Goal: Communication & Community: Ask a question

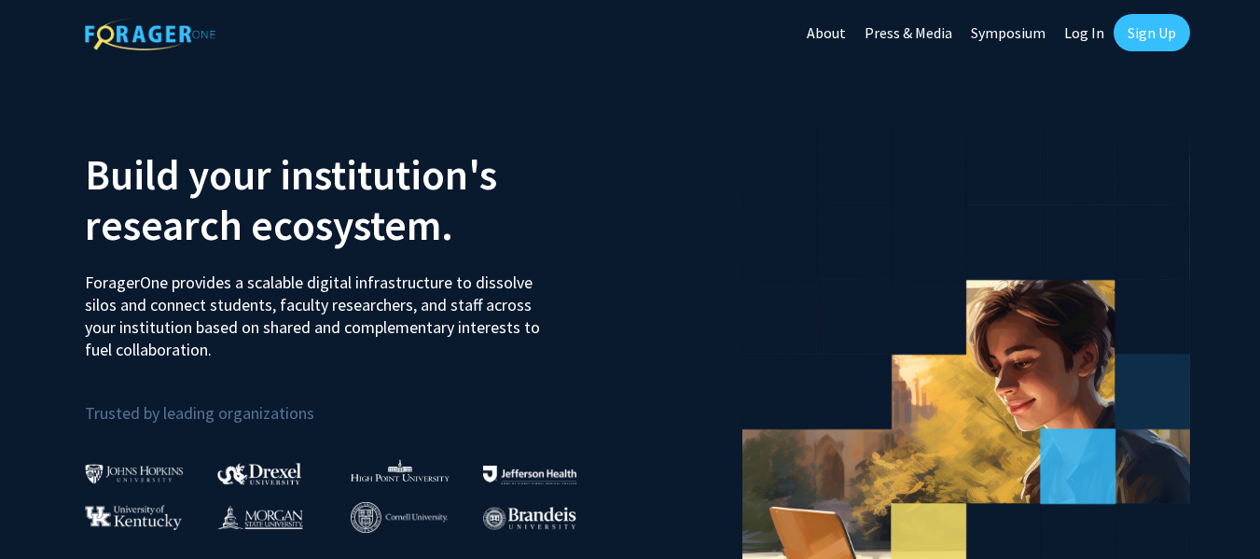
click at [1132, 33] on link "Sign Up" at bounding box center [1151, 32] width 76 height 37
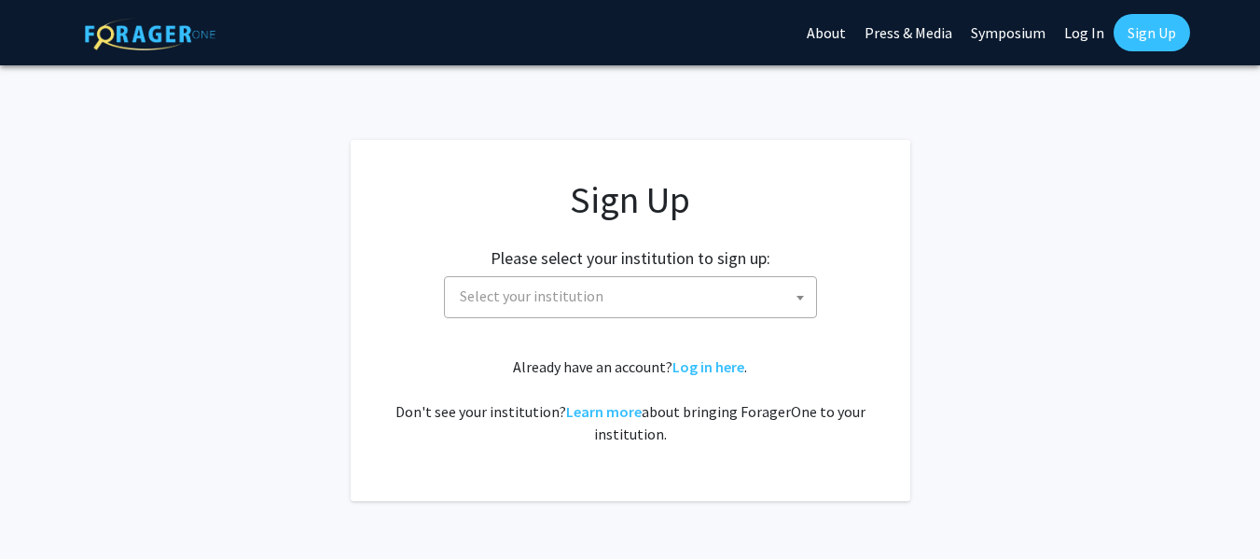
click at [688, 294] on span "Select your institution" at bounding box center [634, 296] width 364 height 38
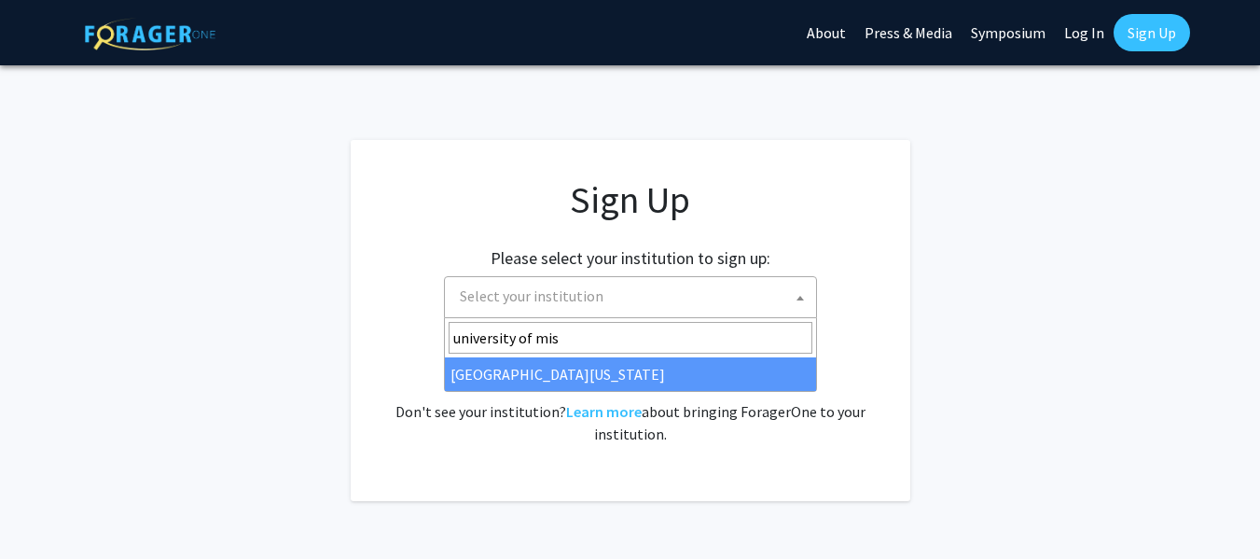
type input "university of mis"
select select "33"
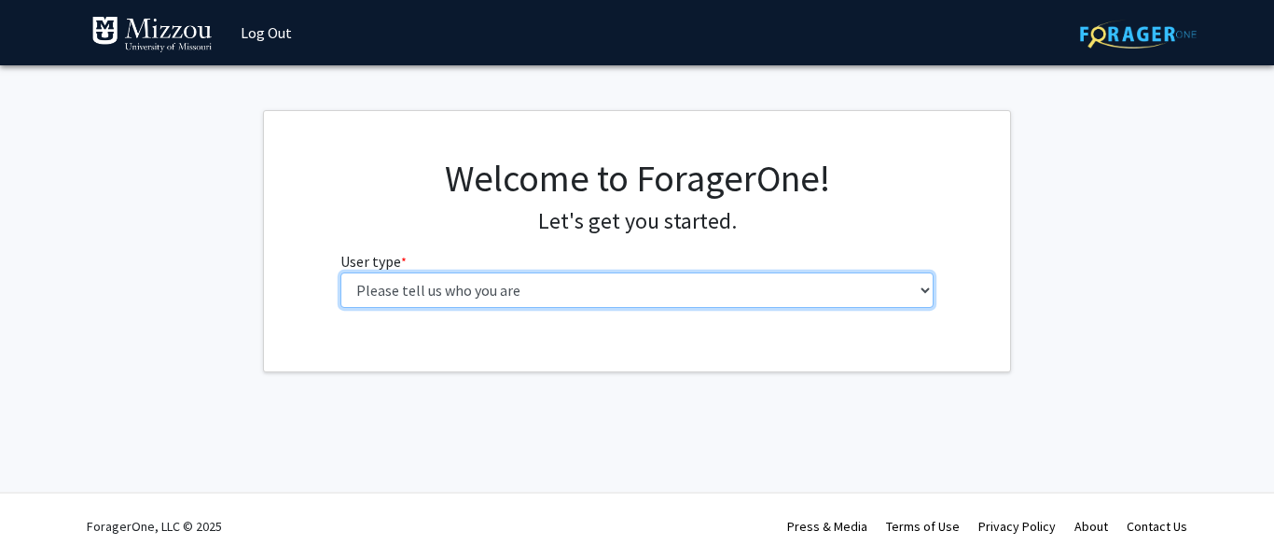
click at [566, 295] on select "Please tell us who you are Undergraduate Student Master's Student Doctoral Cand…" at bounding box center [637, 289] width 594 height 35
select select "1: undergrad"
click at [340, 272] on select "Please tell us who you are Undergraduate Student Master's Student Doctoral Cand…" at bounding box center [637, 289] width 594 height 35
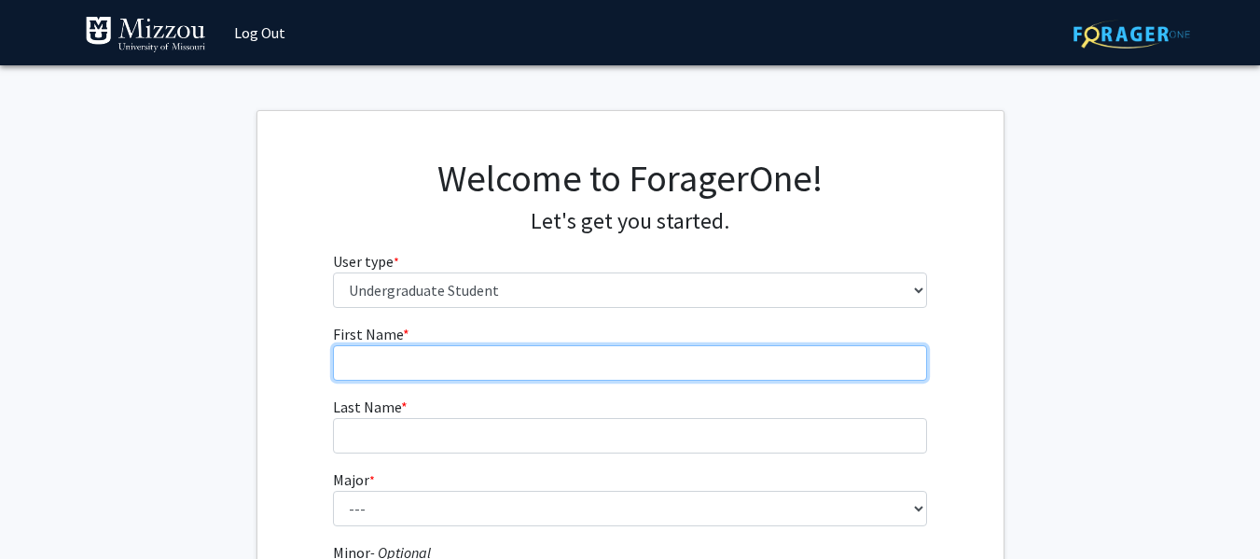
click at [550, 360] on input "First Name * required" at bounding box center [630, 362] width 594 height 35
type input "Natalie"
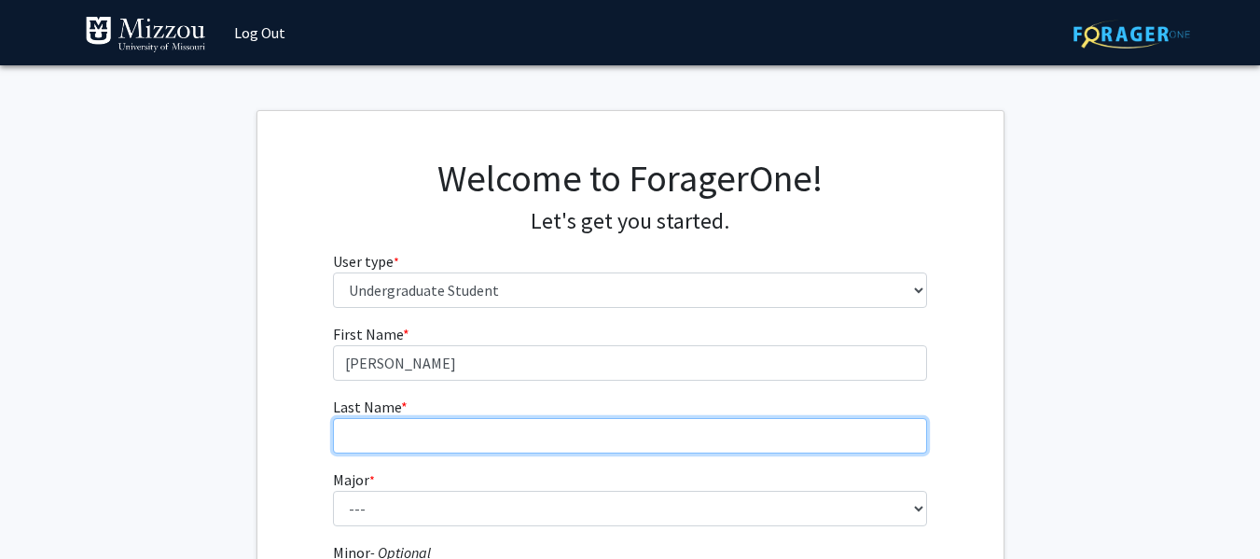
click at [464, 444] on input "Last Name * required" at bounding box center [630, 435] width 594 height 35
type input "Gehlert"
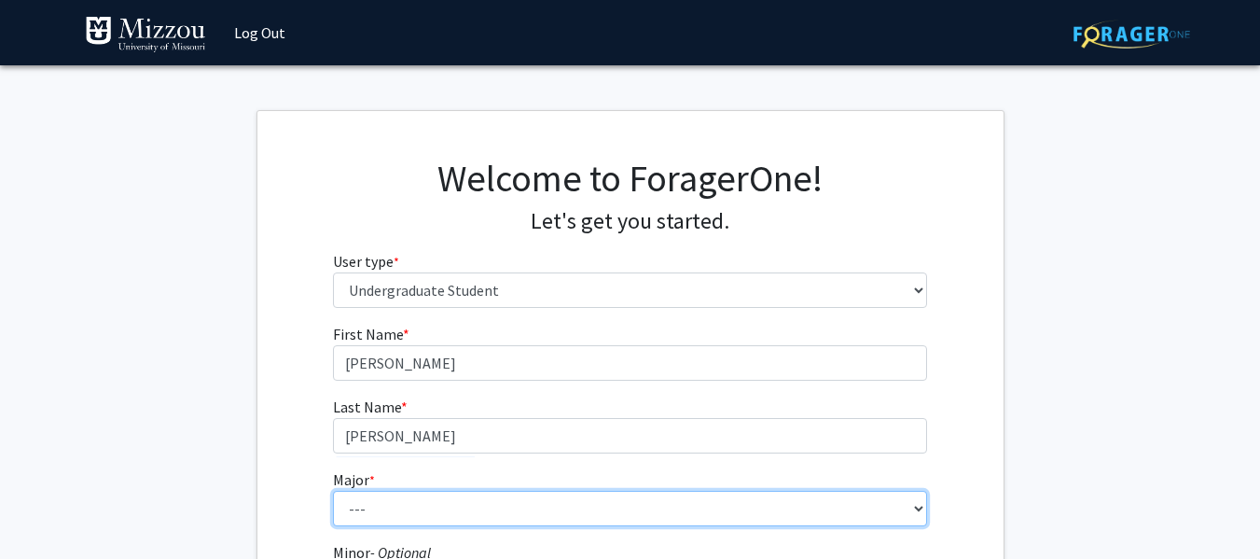
click at [466, 510] on select "--- Agribusiness Management Agricultural Education Agricultural Education: Comm…" at bounding box center [630, 508] width 594 height 35
click at [470, 521] on select "--- Agribusiness Management Agricultural Education Agricultural Education: Comm…" at bounding box center [630, 508] width 594 height 35
click at [463, 510] on select "--- Agribusiness Management Agricultural Education Agricultural Education: Comm…" at bounding box center [630, 508] width 594 height 35
select select "135: 2628"
click at [333, 491] on select "--- Agribusiness Management Agricultural Education Agricultural Education: Comm…" at bounding box center [630, 508] width 594 height 35
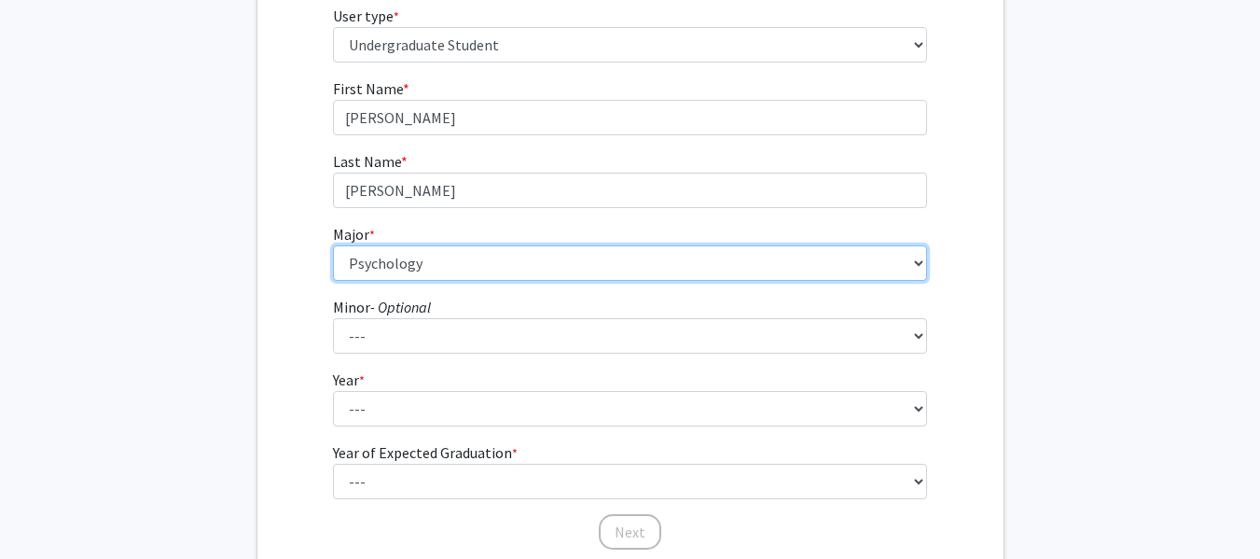
scroll to position [299, 0]
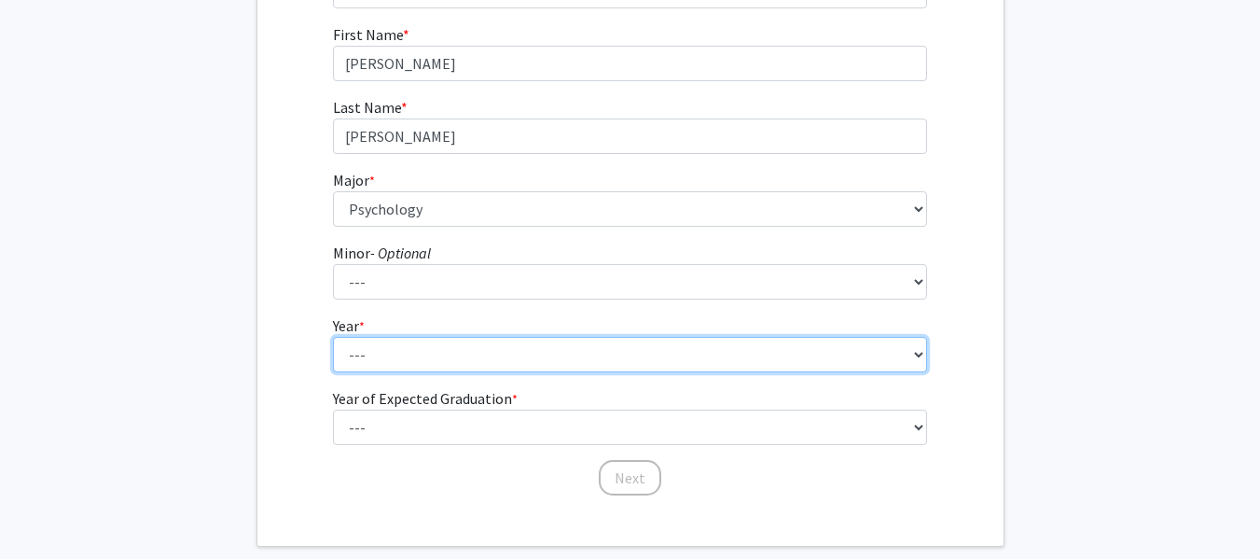
click at [544, 349] on select "--- First-year Sophomore Junior Senior Postbaccalaureate Certificate" at bounding box center [630, 354] width 594 height 35
select select "2: sophomore"
click at [333, 337] on select "--- First-year Sophomore Junior Senior Postbaccalaureate Certificate" at bounding box center [630, 354] width 594 height 35
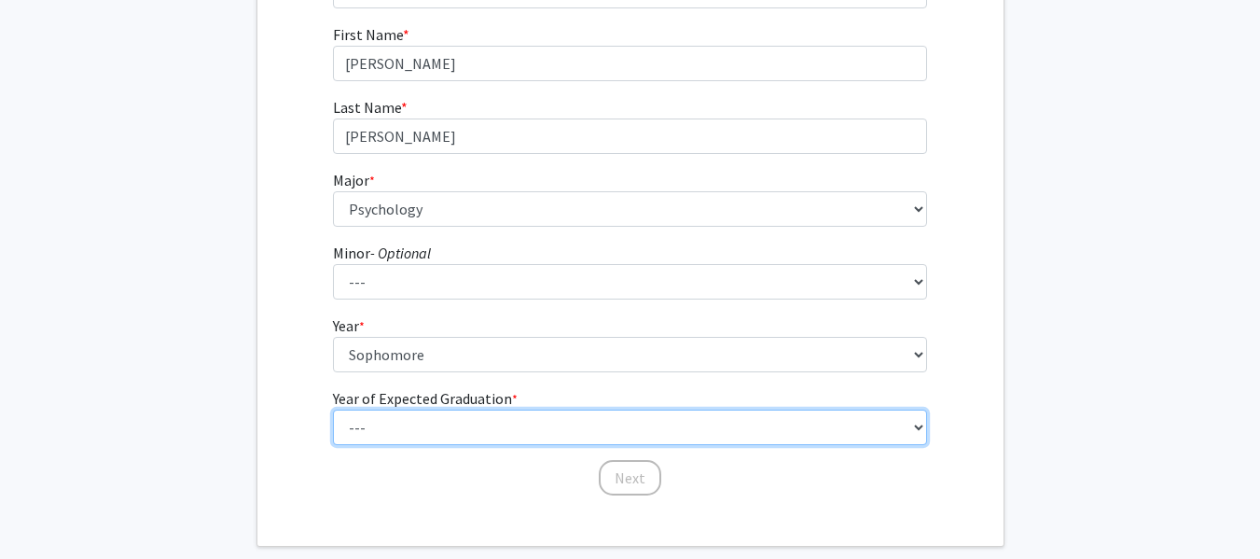
click at [459, 428] on select "--- 2025 2026 2027 2028 2029 2030 2031 2032 2033 2034" at bounding box center [630, 426] width 594 height 35
select select "3: 2027"
click at [333, 409] on select "--- 2025 2026 2027 2028 2029 2030 2031 2032 2033 2034" at bounding box center [630, 426] width 594 height 35
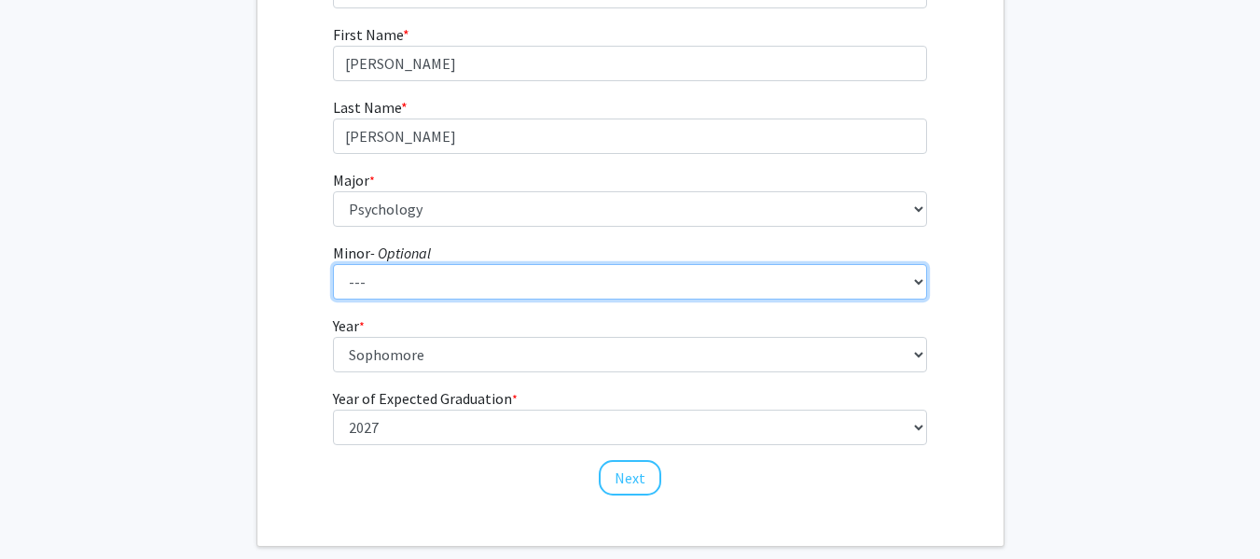
click at [503, 276] on select "--- Accountancy Aerospace Engineering Aerospace Studies Agribusiness Management…" at bounding box center [630, 281] width 594 height 35
select select "52: 2008"
click at [333, 264] on select "--- Accountancy Aerospace Engineering Aerospace Studies Agribusiness Management…" at bounding box center [630, 281] width 594 height 35
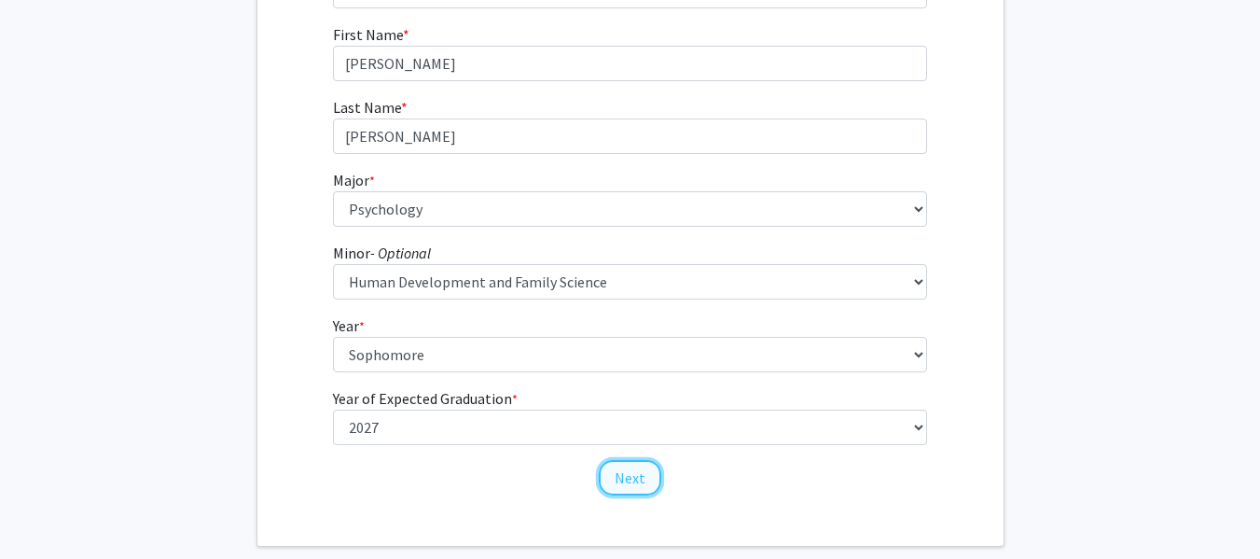
click at [630, 480] on button "Next" at bounding box center [630, 477] width 62 height 35
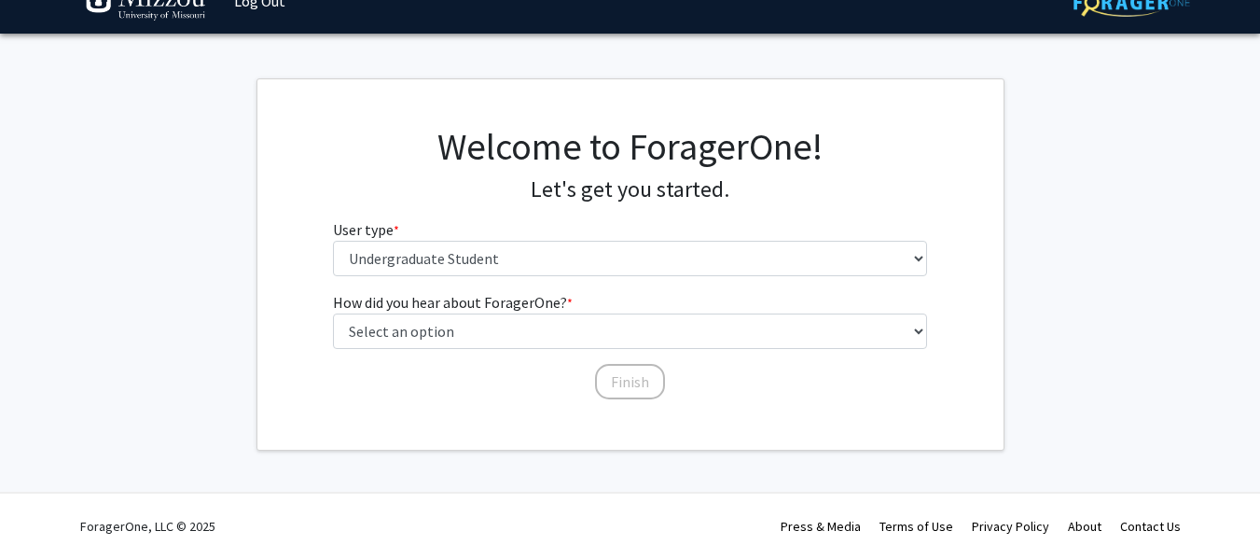
scroll to position [32, 0]
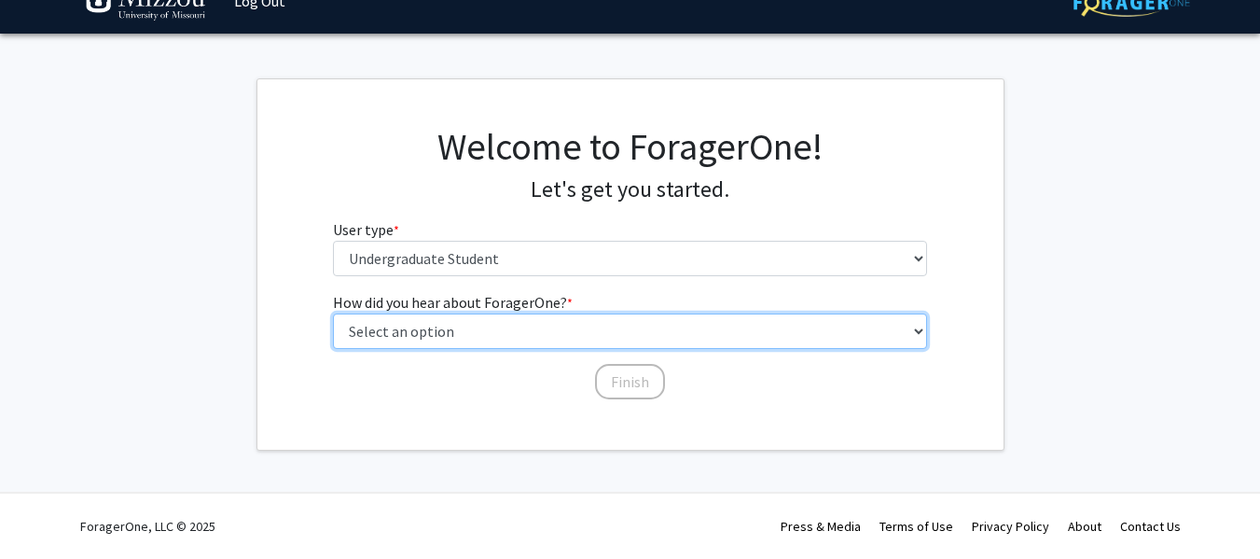
click at [491, 334] on select "Select an option Peer/student recommendation Faculty/staff recommendation Unive…" at bounding box center [630, 330] width 594 height 35
select select "3: university_website"
click at [333, 313] on select "Select an option Peer/student recommendation Faculty/staff recommendation Unive…" at bounding box center [630, 330] width 594 height 35
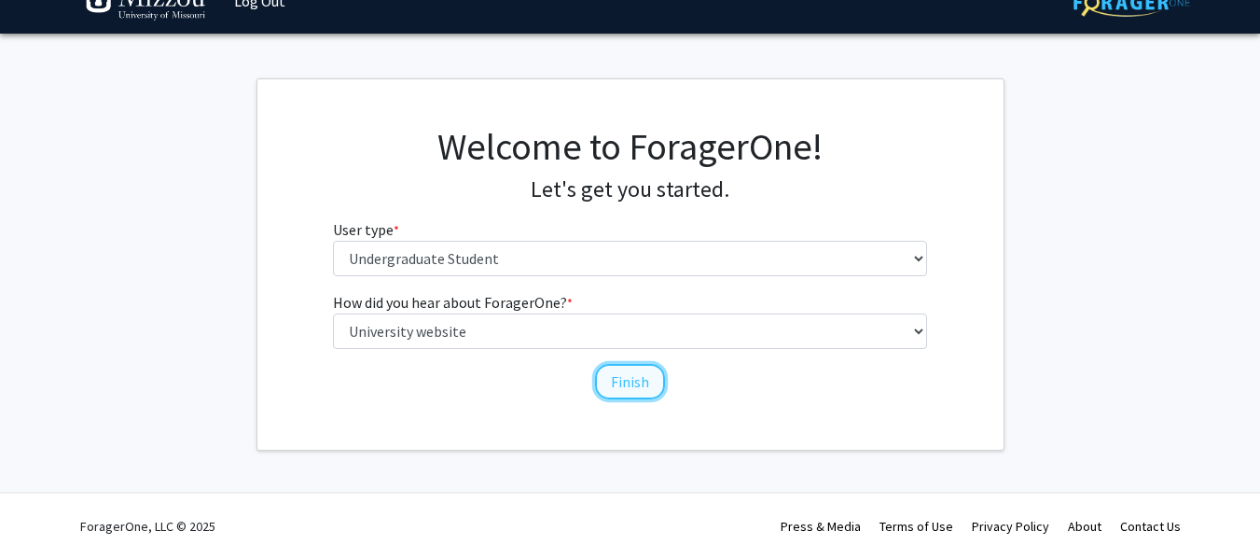
click at [620, 385] on button "Finish" at bounding box center [630, 381] width 70 height 35
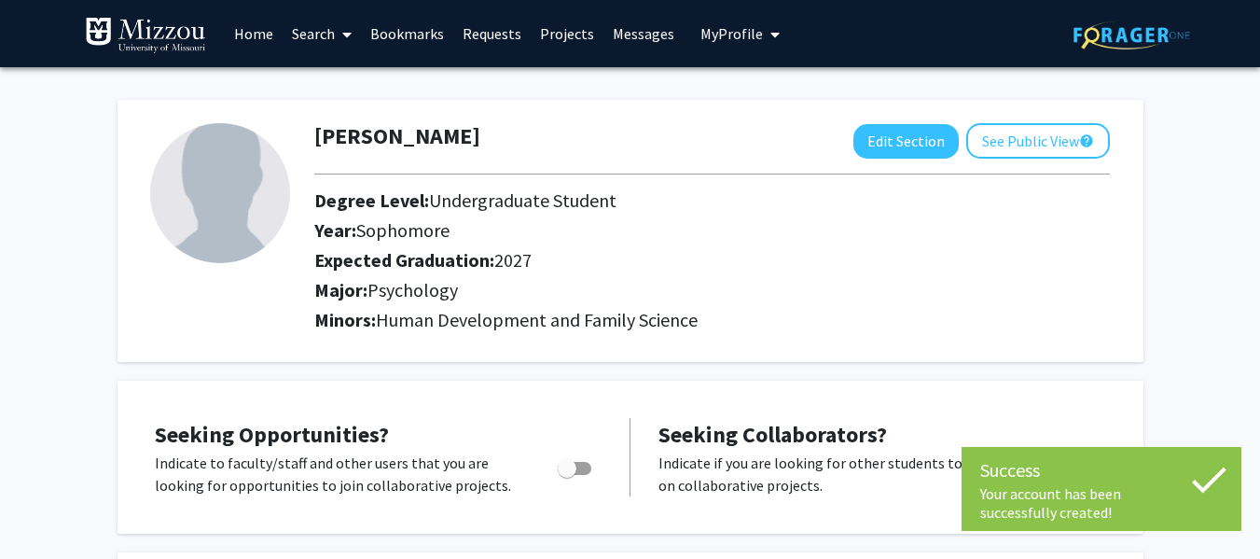
click at [620, 385] on div "Seeking Opportunities? Indicate to faculty/staff and other users that you are l…" at bounding box center [630, 456] width 1026 height 153
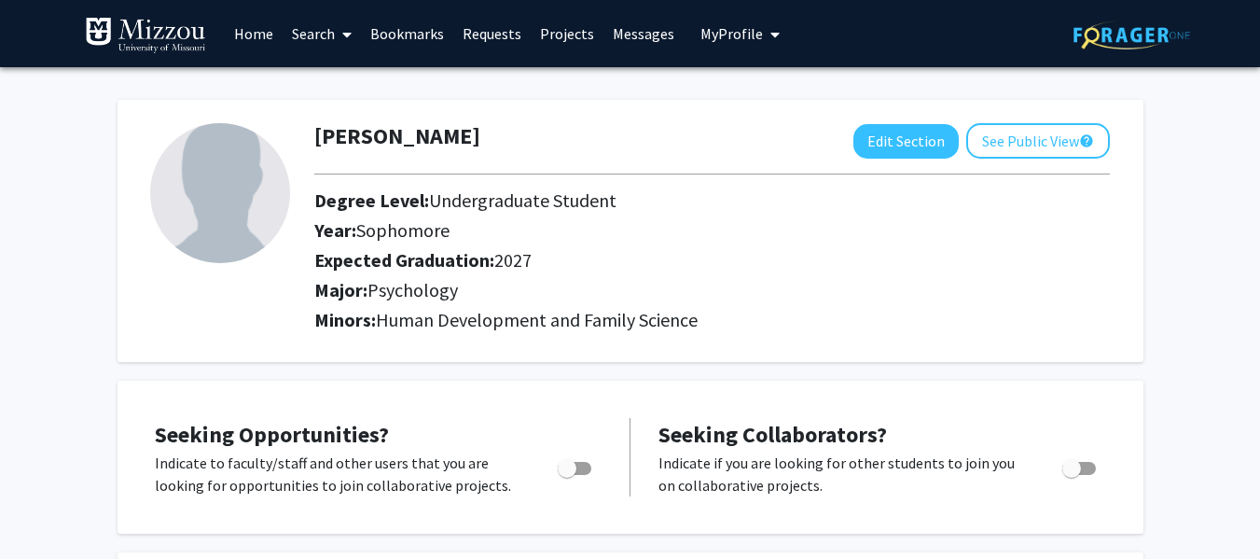
click at [331, 27] on link "Search" at bounding box center [322, 33] width 78 height 65
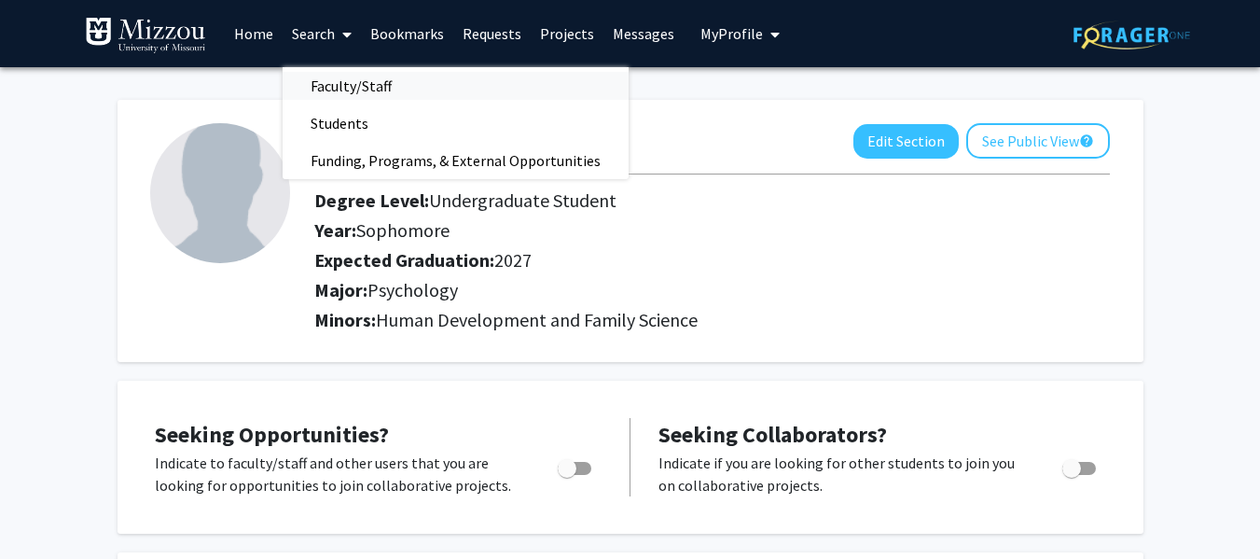
click at [385, 84] on span "Faculty/Staff" at bounding box center [351, 85] width 137 height 37
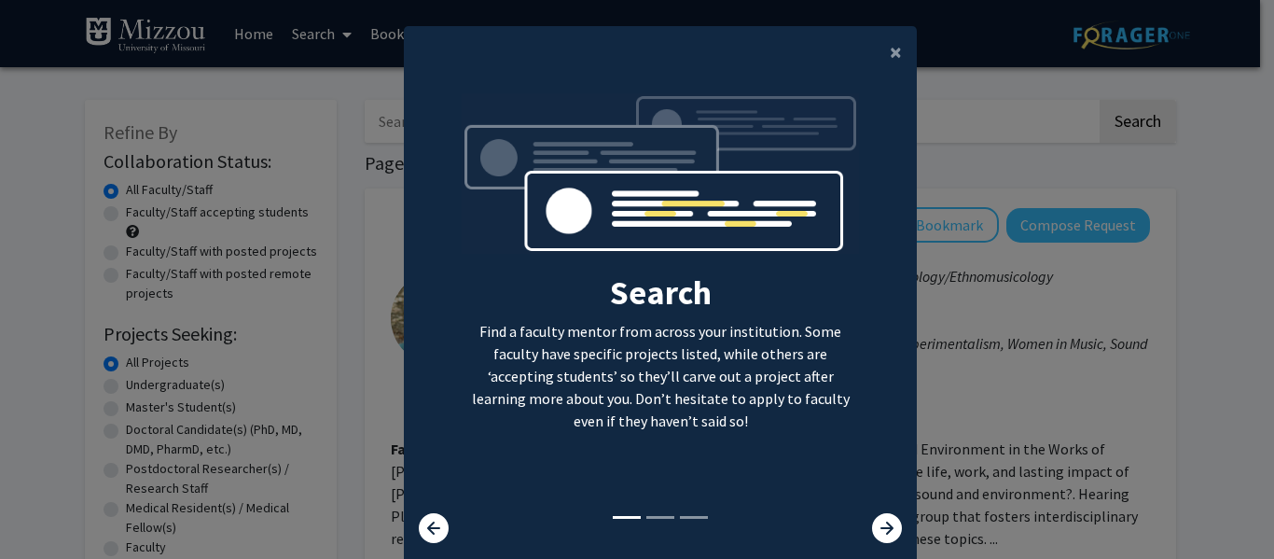
scroll to position [62, 0]
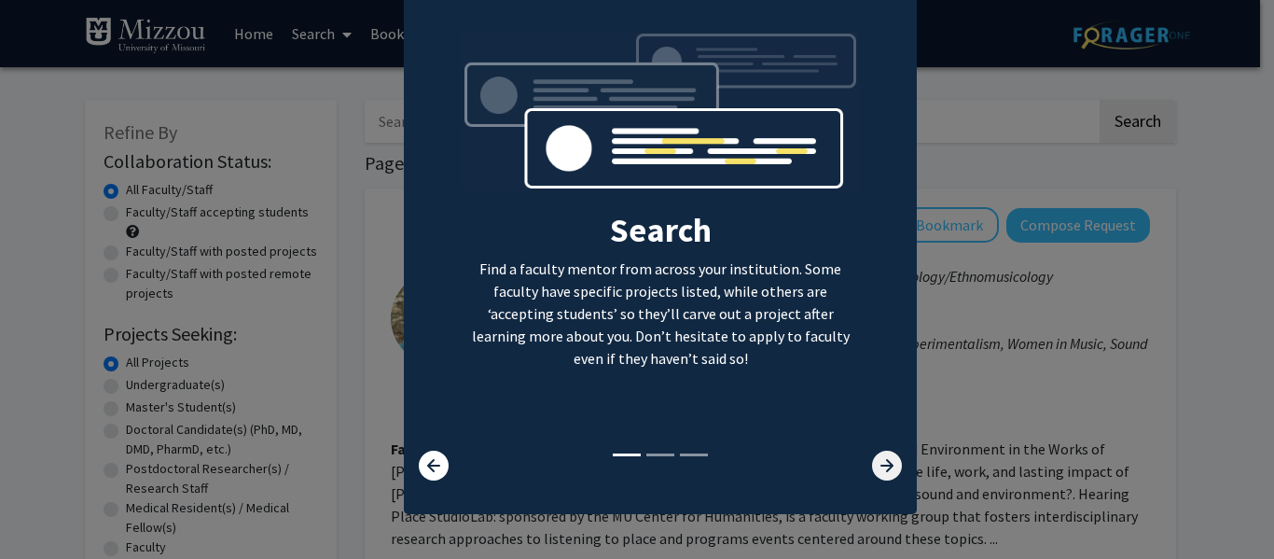
click at [878, 471] on icon at bounding box center [887, 465] width 30 height 30
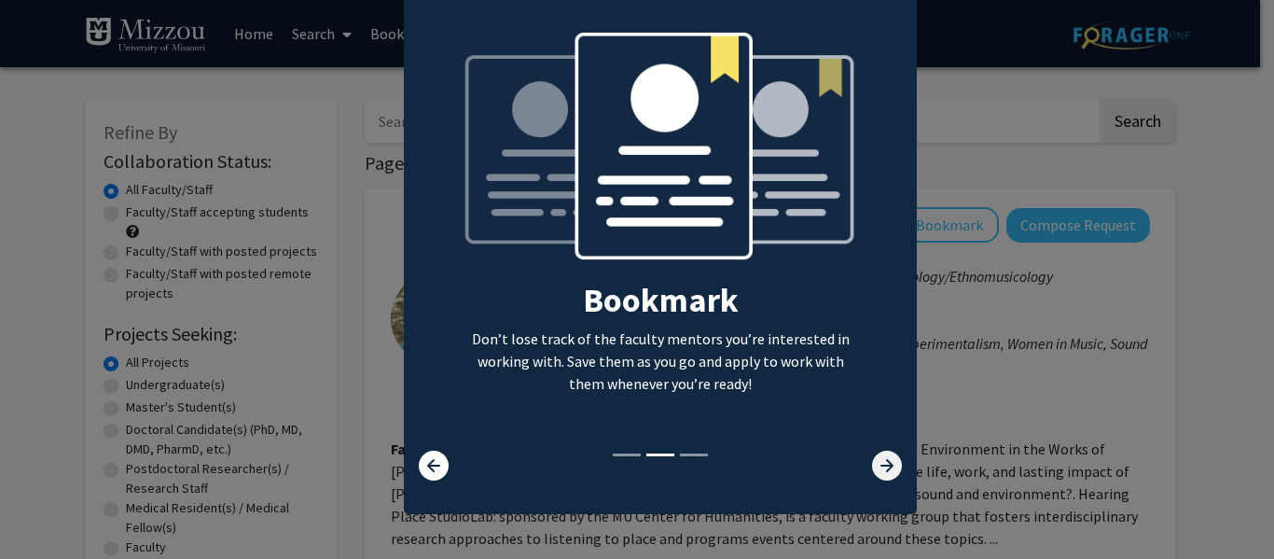
click at [878, 471] on icon at bounding box center [887, 465] width 30 height 30
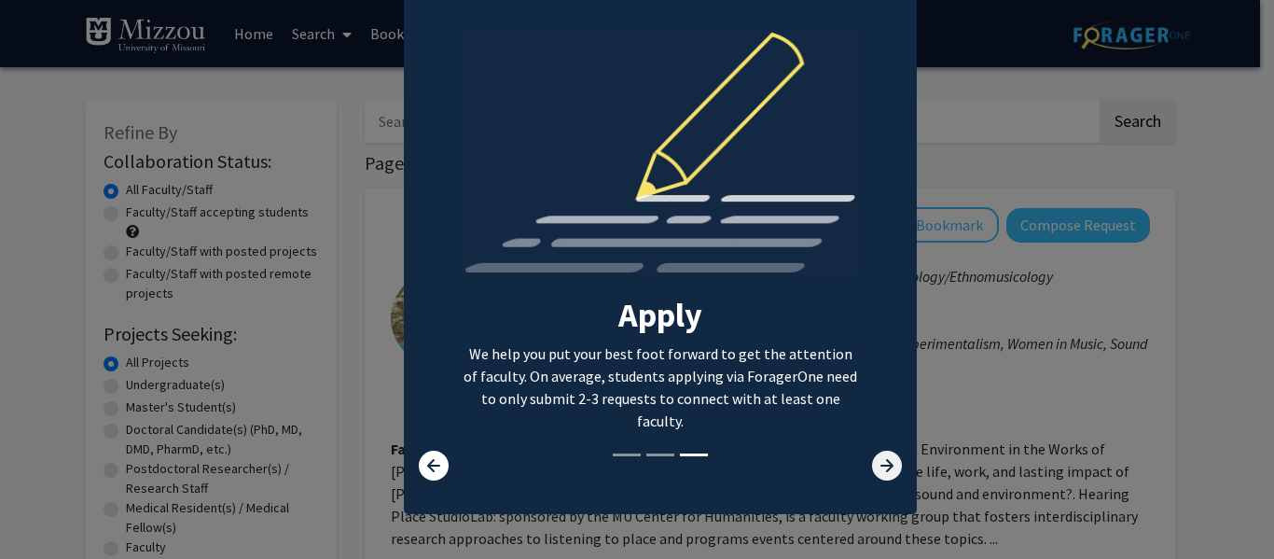
click at [878, 471] on icon at bounding box center [887, 465] width 30 height 30
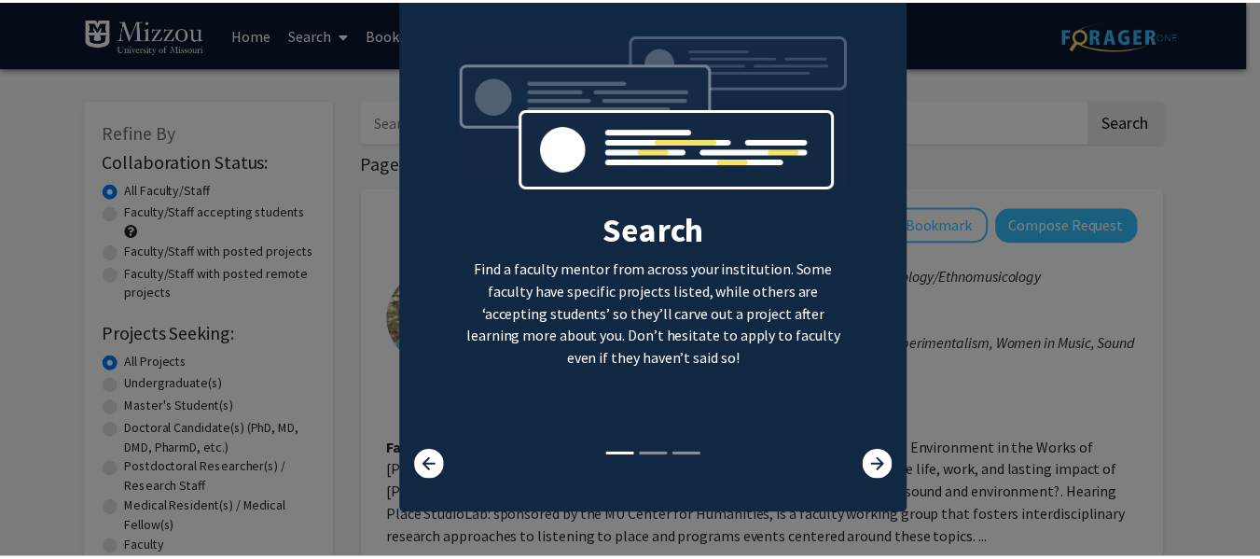
scroll to position [0, 0]
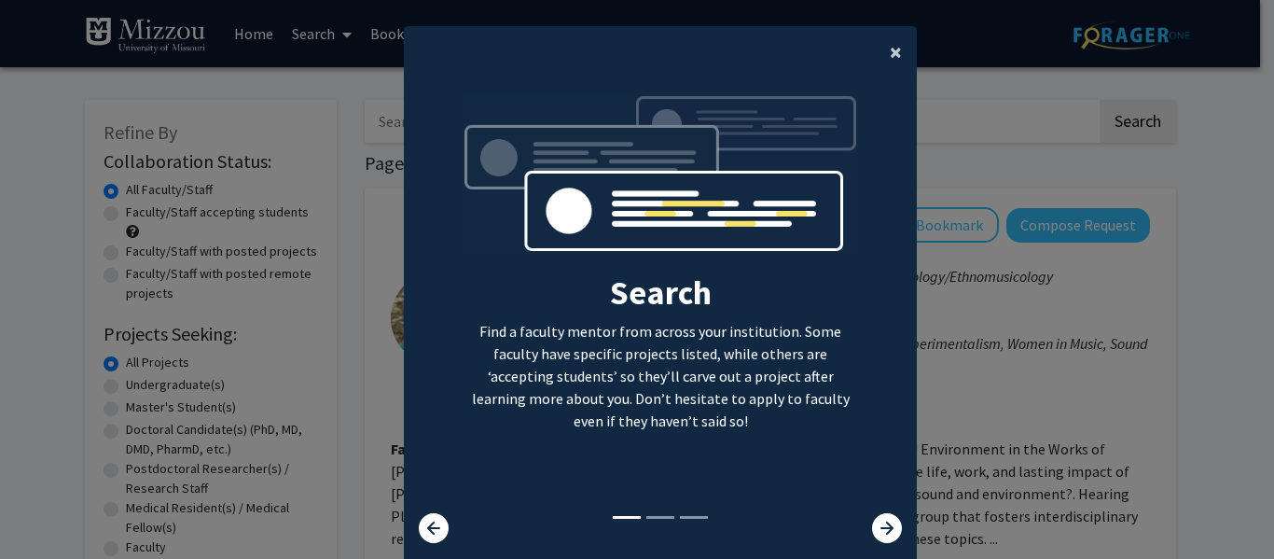
click at [890, 57] on span "×" at bounding box center [896, 51] width 12 height 29
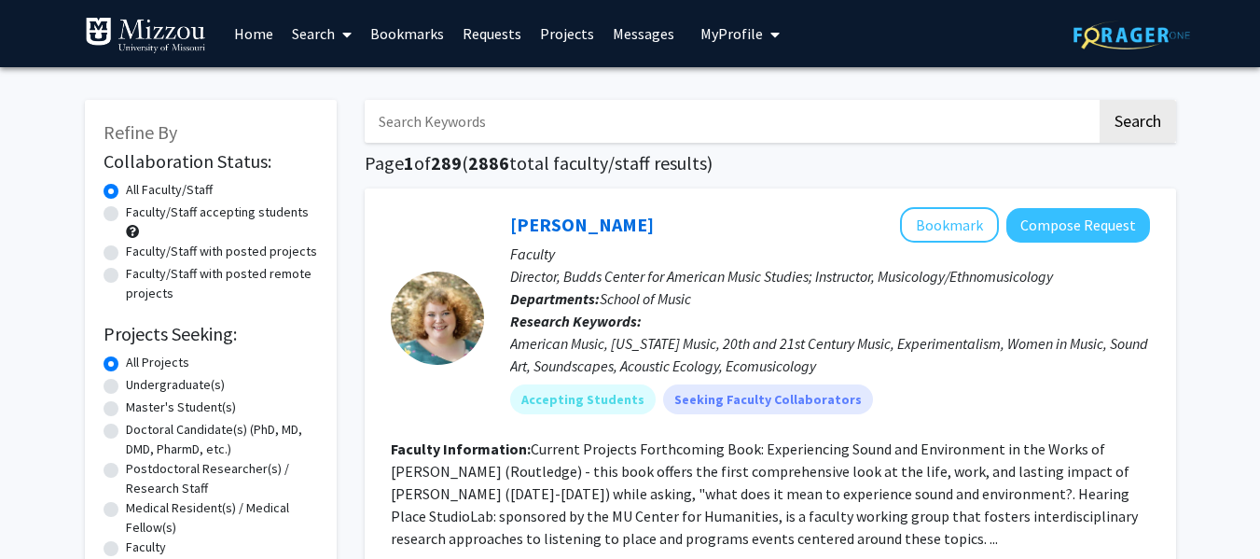
click at [290, 26] on link "Search" at bounding box center [322, 33] width 78 height 65
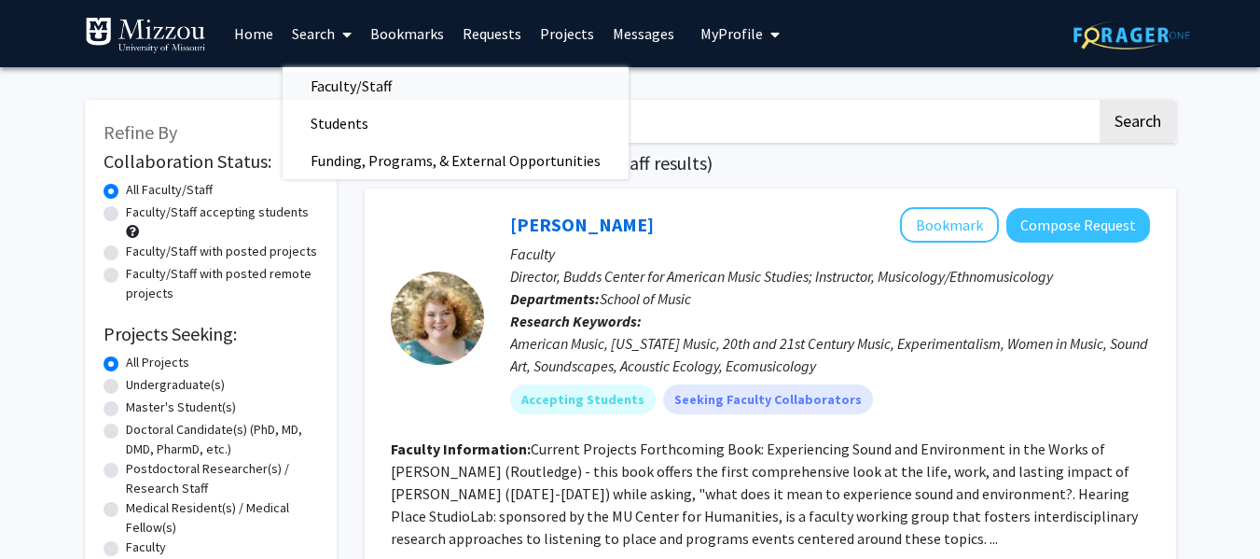
click at [345, 80] on span "Faculty/Staff" at bounding box center [351, 85] width 137 height 37
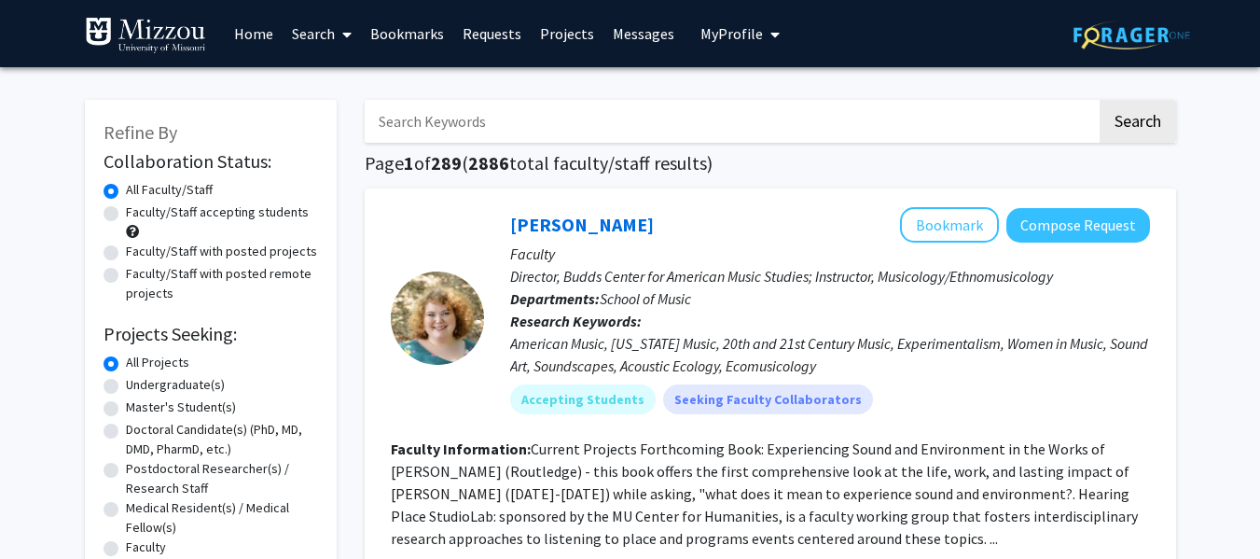
click at [558, 127] on input "Search Keywords" at bounding box center [731, 121] width 732 height 43
click at [1099, 100] on button "Search" at bounding box center [1137, 121] width 76 height 43
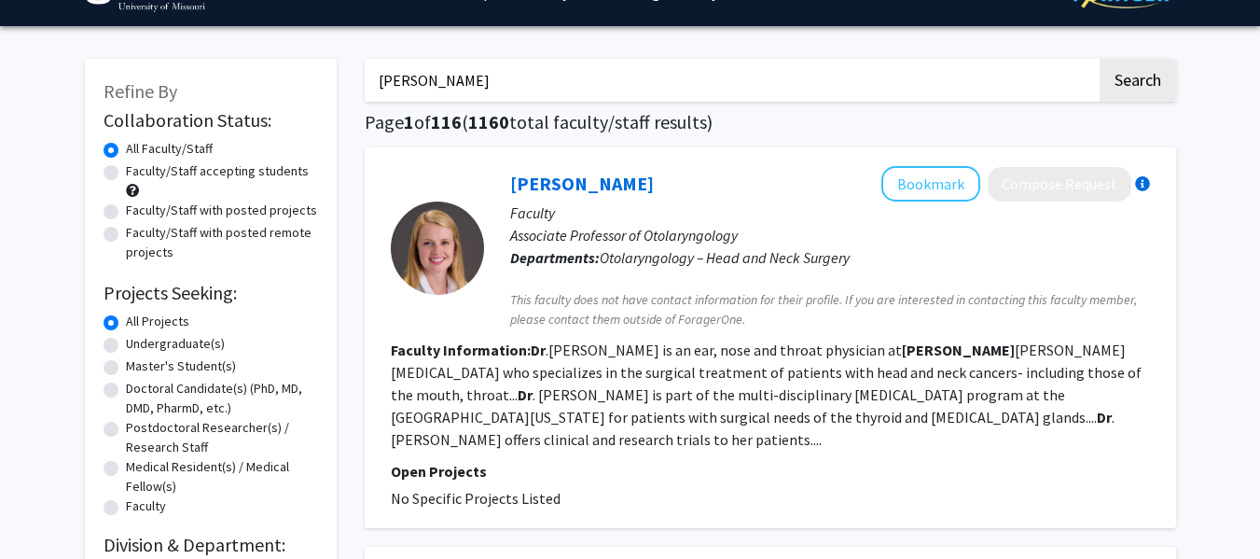
scroll to position [39, 0]
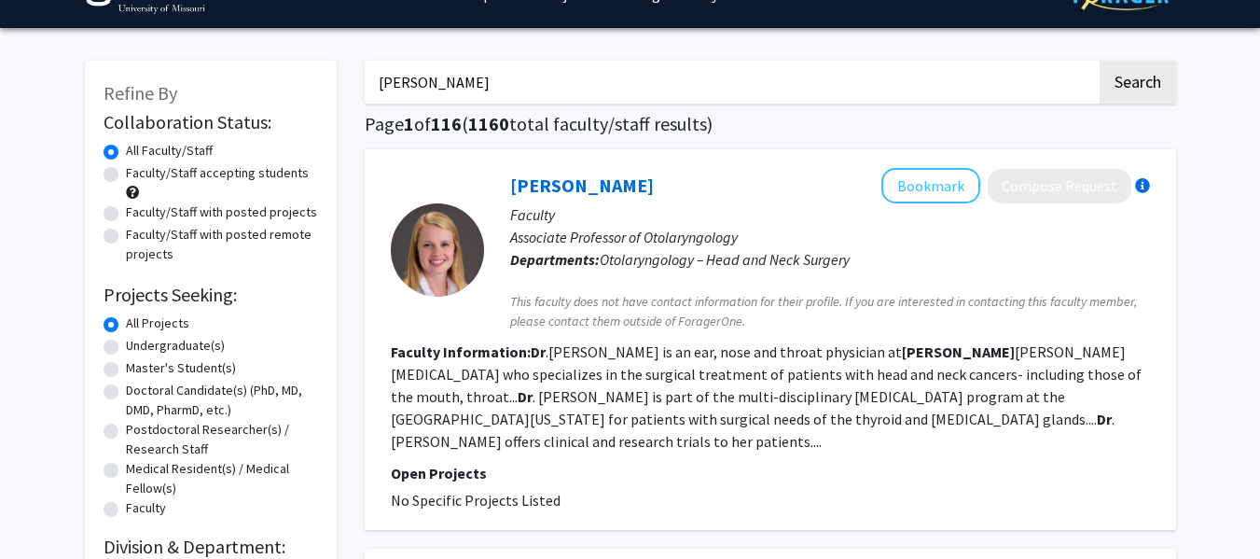
type input "dr elli-kalton"
click at [1099, 61] on button "Search" at bounding box center [1137, 82] width 76 height 43
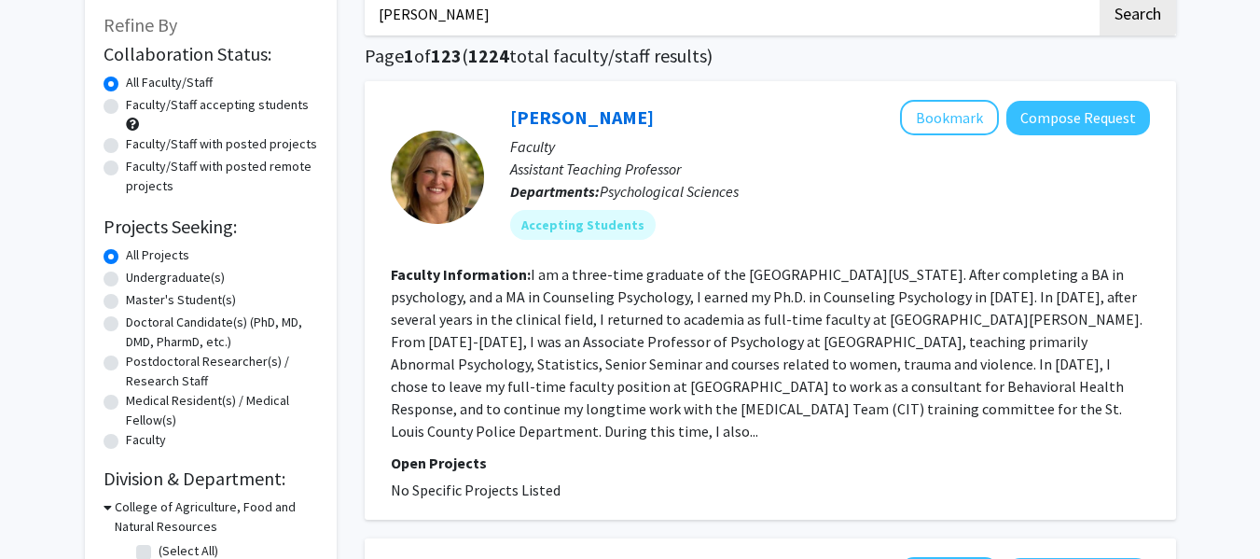
scroll to position [108, 0]
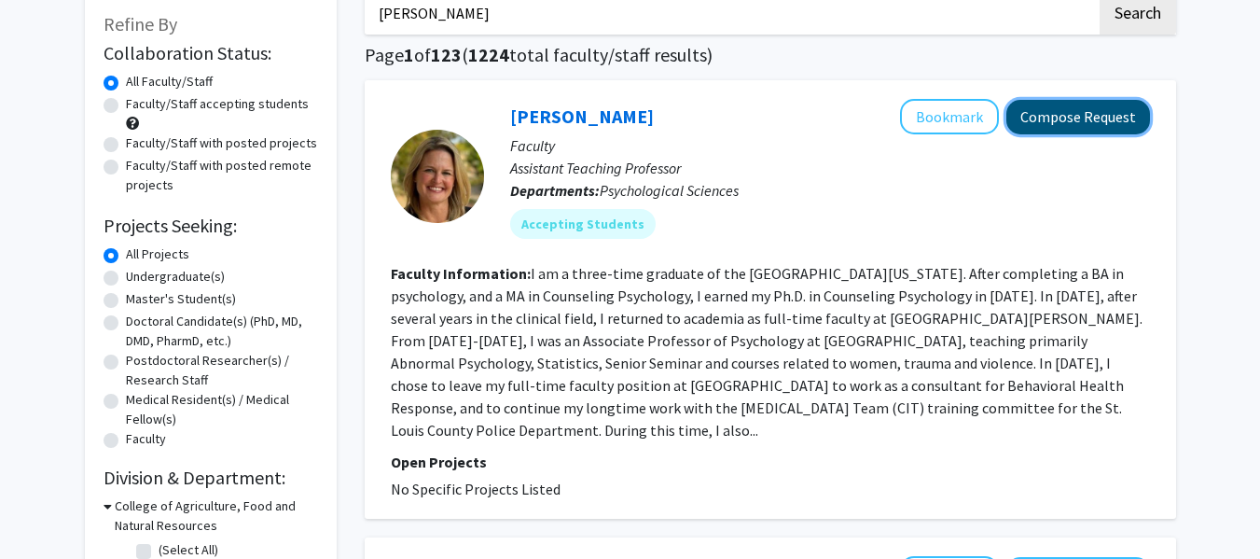
click at [1069, 118] on button "Compose Request" at bounding box center [1078, 117] width 144 height 35
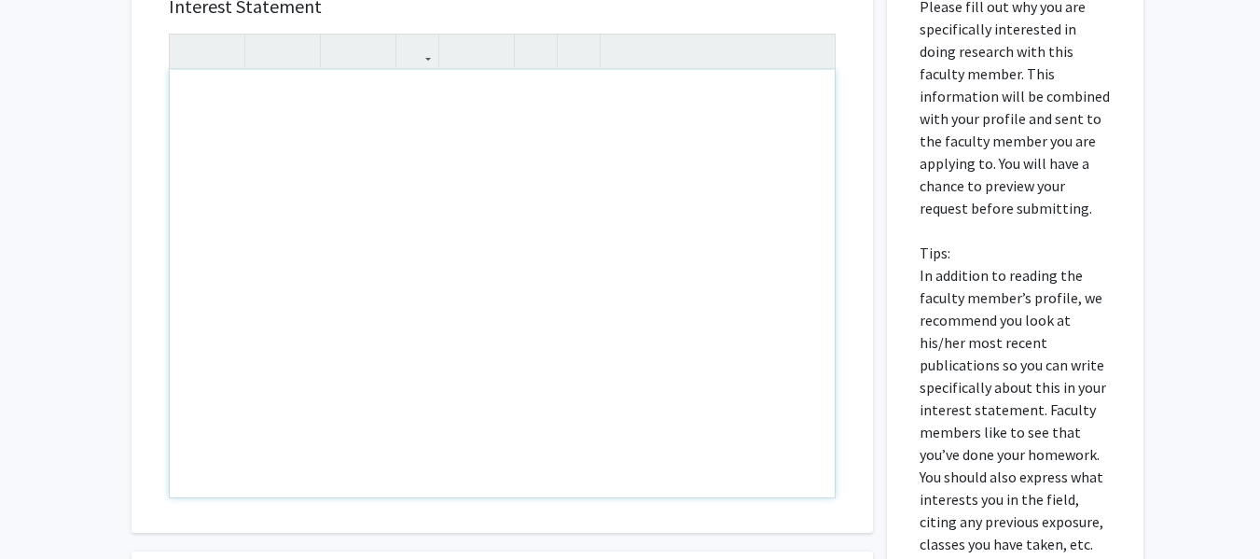
scroll to position [337, 0]
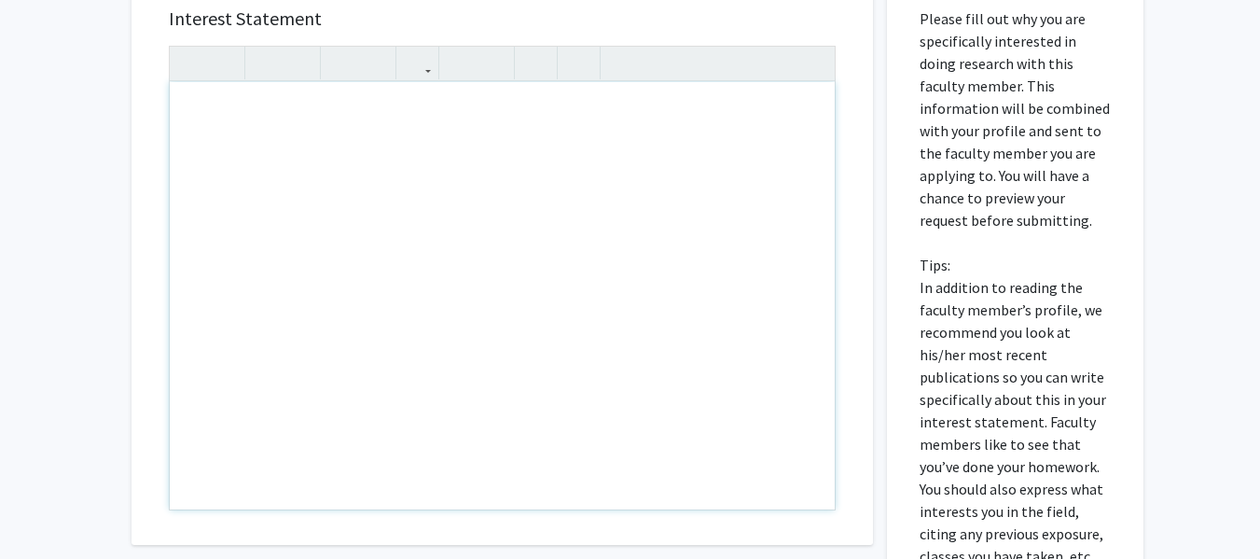
click at [348, 135] on div "Note to users with screen readers: Please press Alt+0 or Option+0 to deactivate…" at bounding box center [502, 295] width 665 height 427
type textarea "I am requesting for Psych 1030."
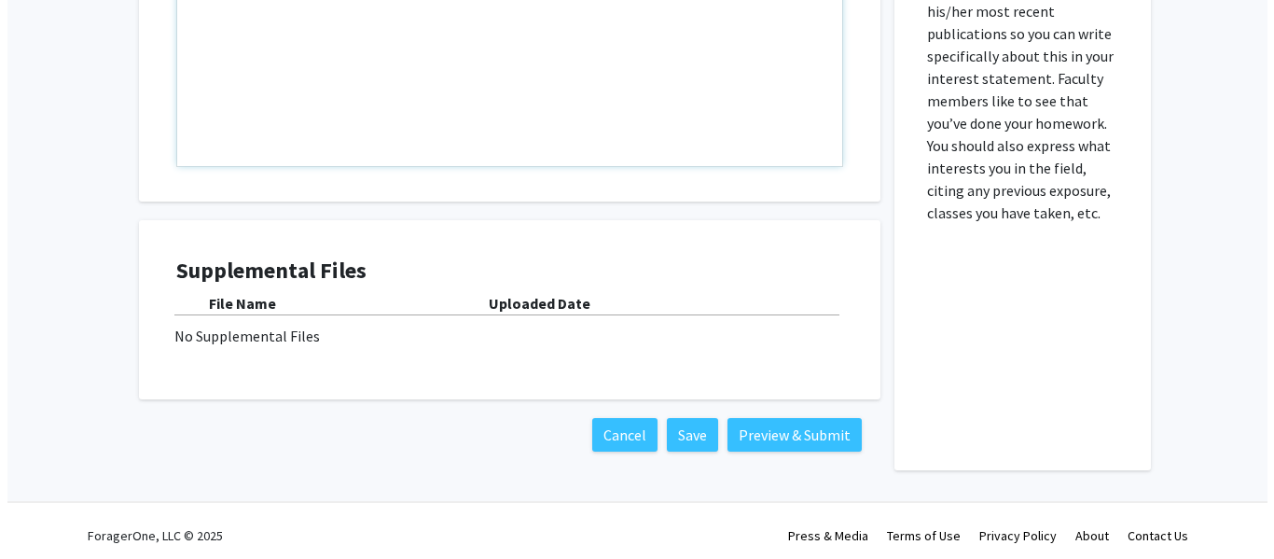
scroll to position [681, 0]
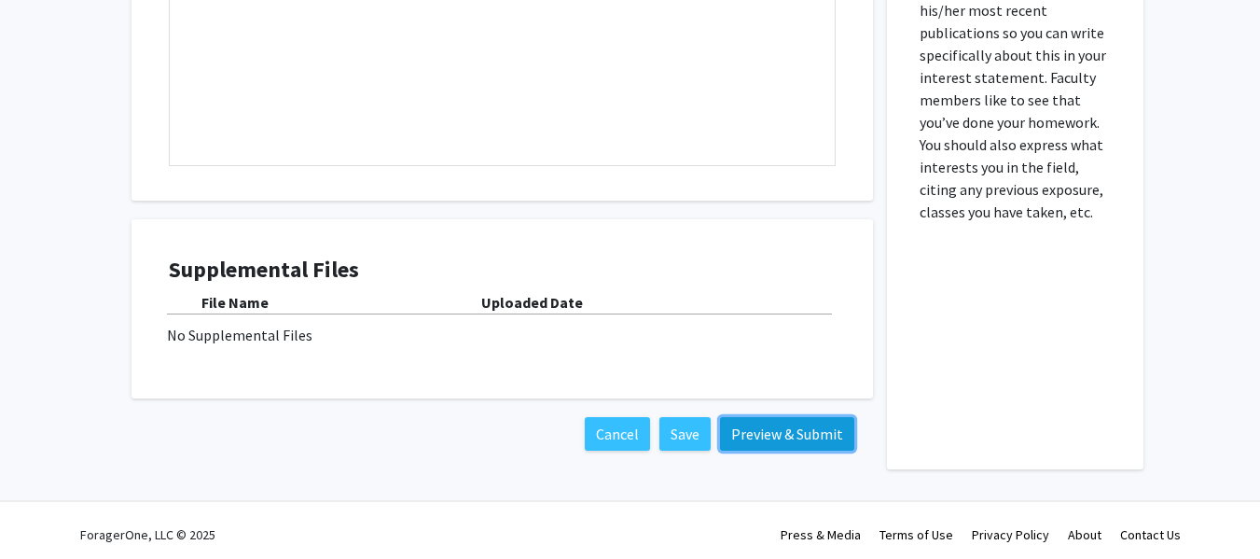
click at [755, 430] on button "Preview & Submit" at bounding box center [787, 434] width 134 height 34
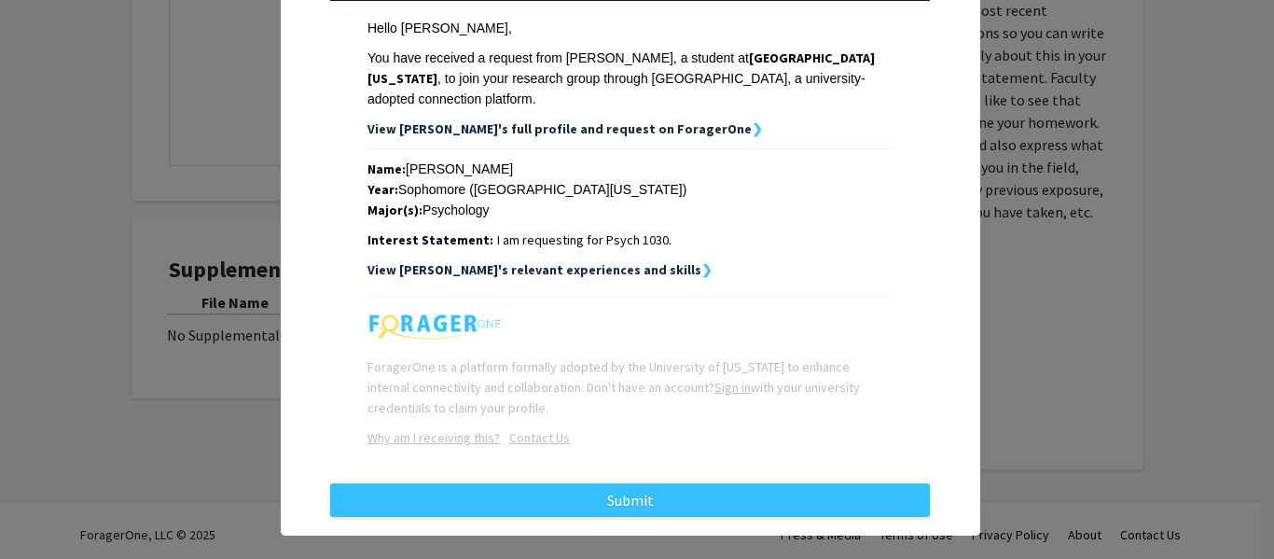
scroll to position [281, 0]
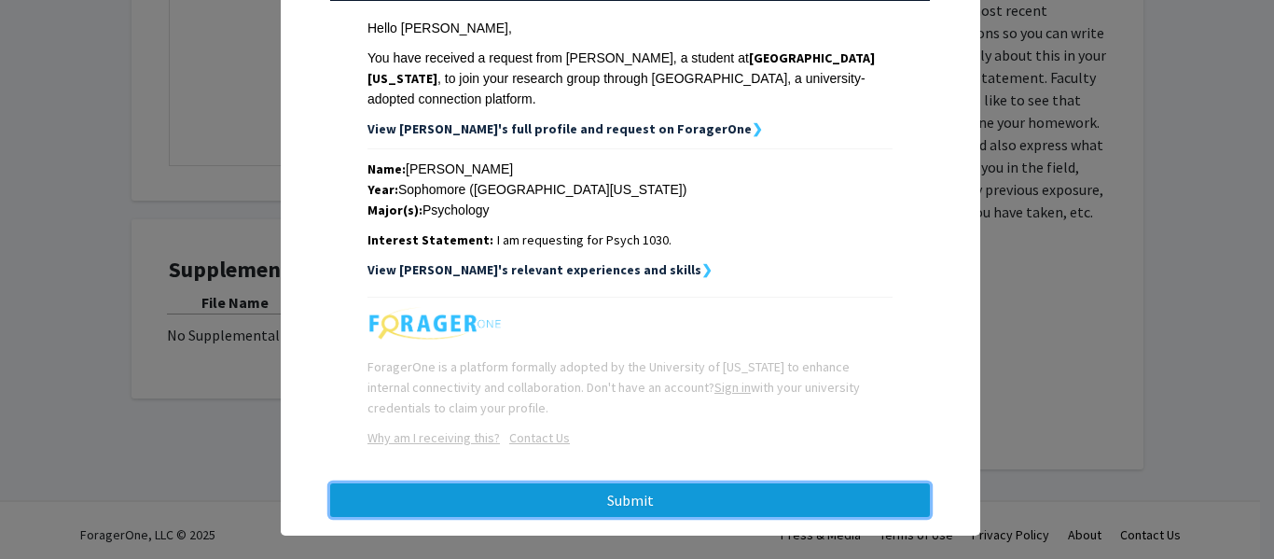
click at [629, 483] on button "Submit" at bounding box center [630, 500] width 600 height 34
